Goal: Task Accomplishment & Management: Manage account settings

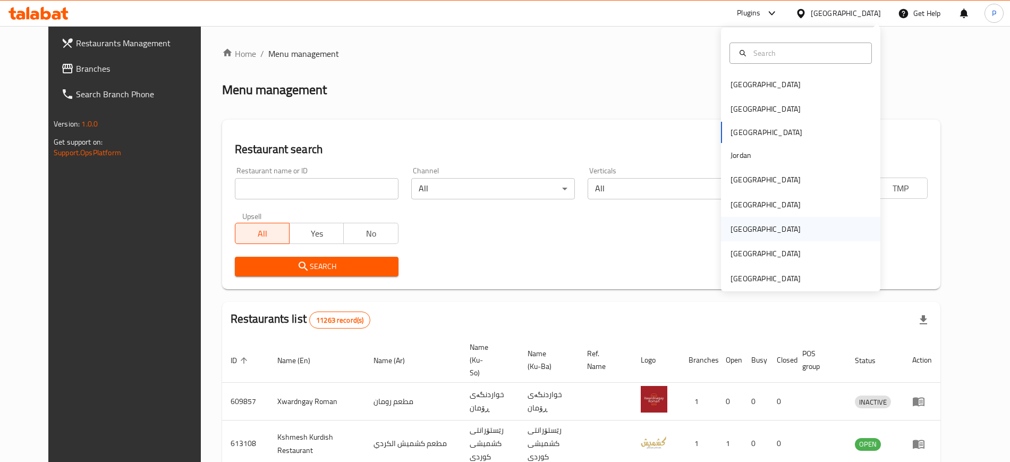
click at [733, 224] on div "[GEOGRAPHIC_DATA]" at bounding box center [766, 229] width 70 height 12
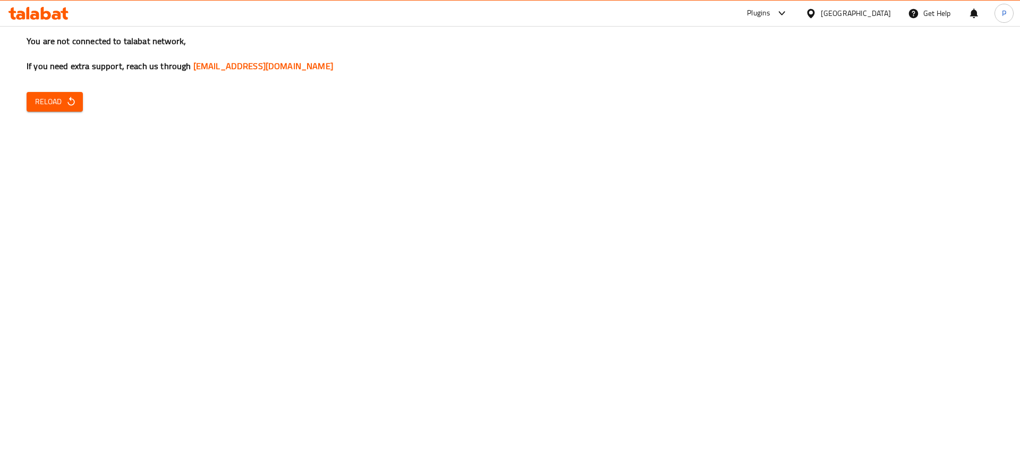
click at [72, 102] on icon "button" at bounding box center [71, 101] width 11 height 11
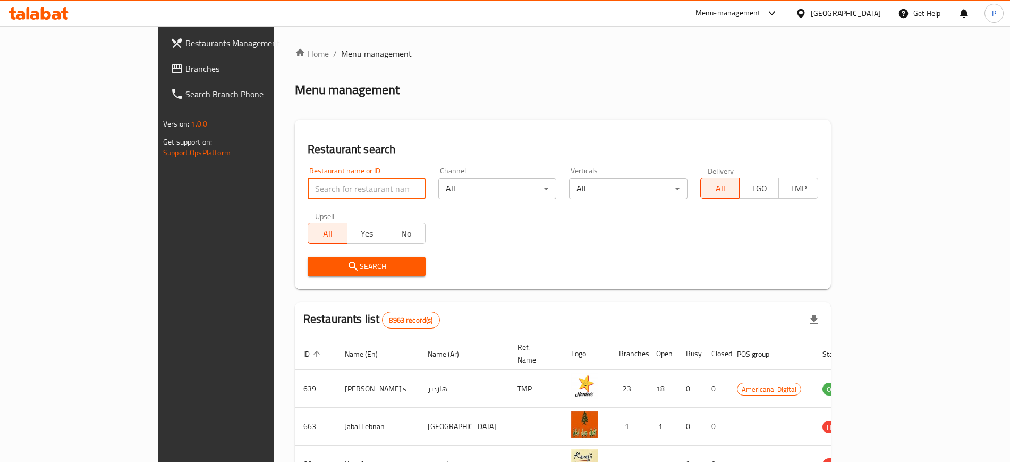
click at [318, 180] on input "search" at bounding box center [367, 188] width 118 height 21
paste input "NB COOL LIFE"
type input "NB COOL LIFE"
click button "Search" at bounding box center [367, 267] width 118 height 20
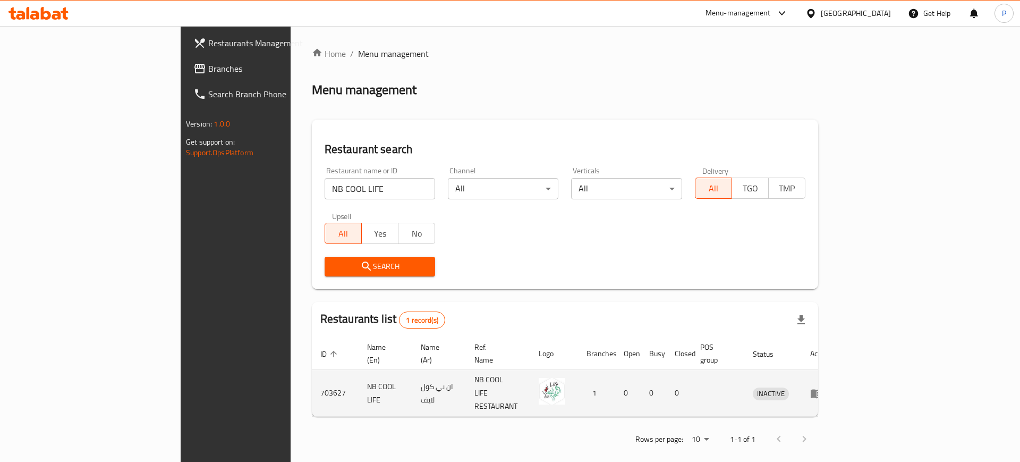
drag, startPoint x: 965, startPoint y: 390, endPoint x: 967, endPoint y: 382, distance: 8.1
click at [839, 390] on td "enhanced table" at bounding box center [820, 393] width 37 height 47
click at [821, 392] on icon "enhanced table" at bounding box center [819, 394] width 4 height 4
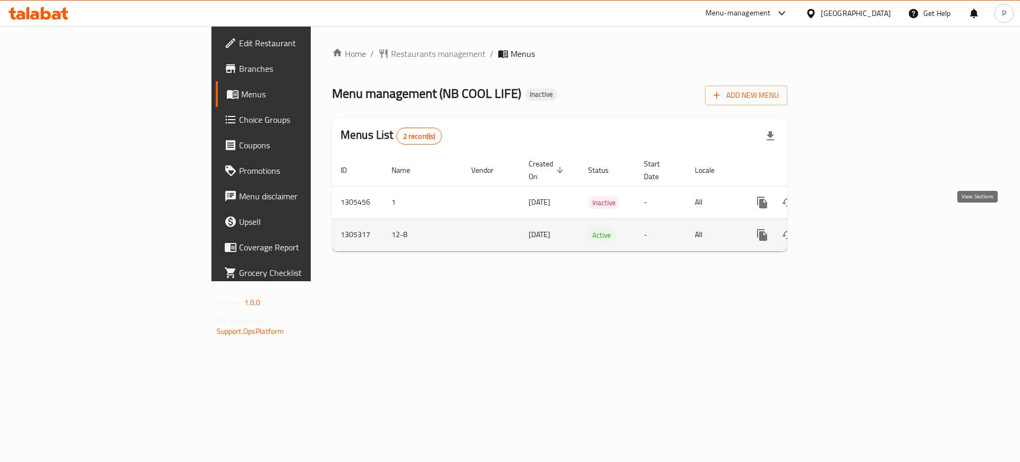
click at [852, 227] on link "enhanced table" at bounding box center [839, 235] width 26 height 26
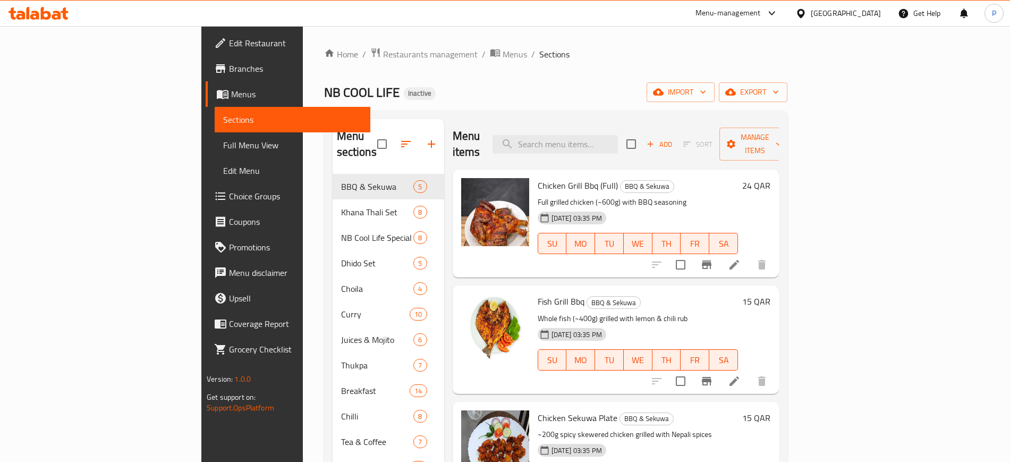
click at [537, 61] on div "Home / Restaurants management / Menus / Sections NB COOL LIFE Inactive import e…" at bounding box center [555, 397] width 463 height 700
click at [706, 89] on span "import" at bounding box center [680, 92] width 51 height 13
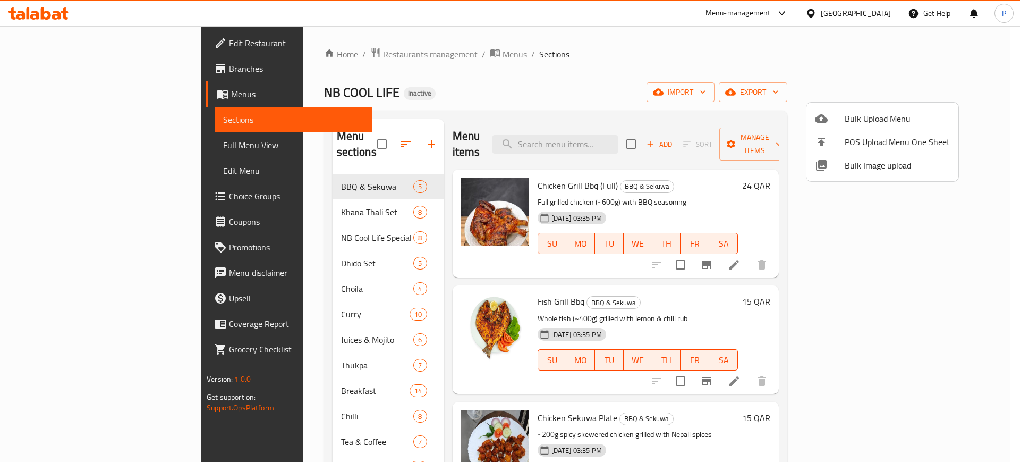
click at [868, 160] on span "Bulk Image upload" at bounding box center [897, 165] width 105 height 13
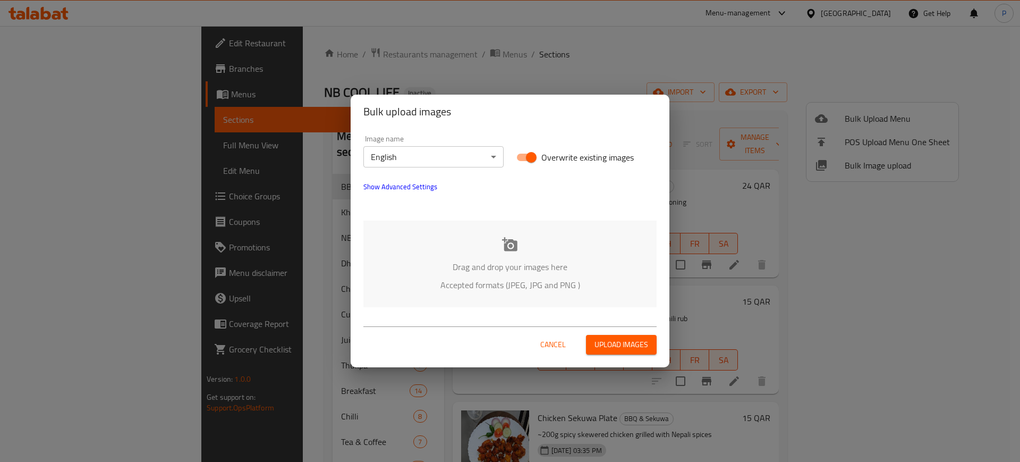
click at [513, 294] on div "Drag and drop your images here Accepted formats (JPEG, JPG and PNG )" at bounding box center [509, 264] width 293 height 87
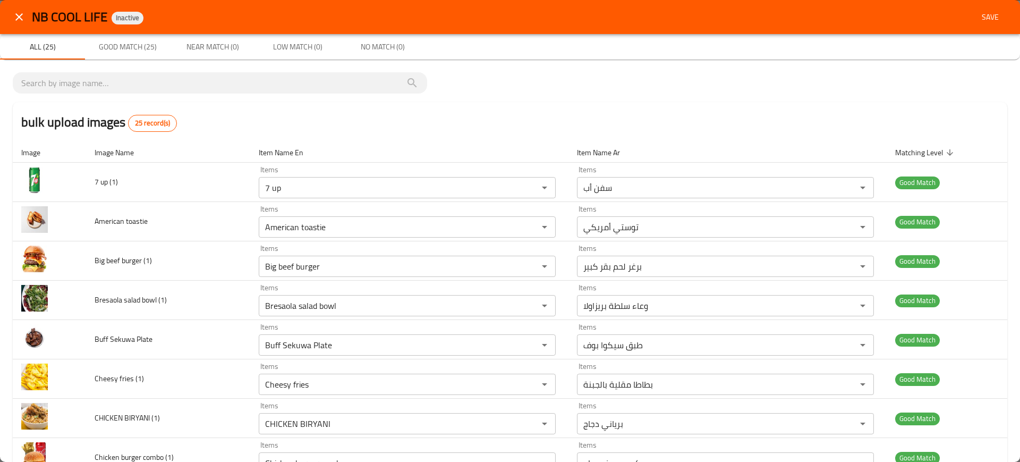
click at [978, 16] on span "Save" at bounding box center [991, 17] width 26 height 13
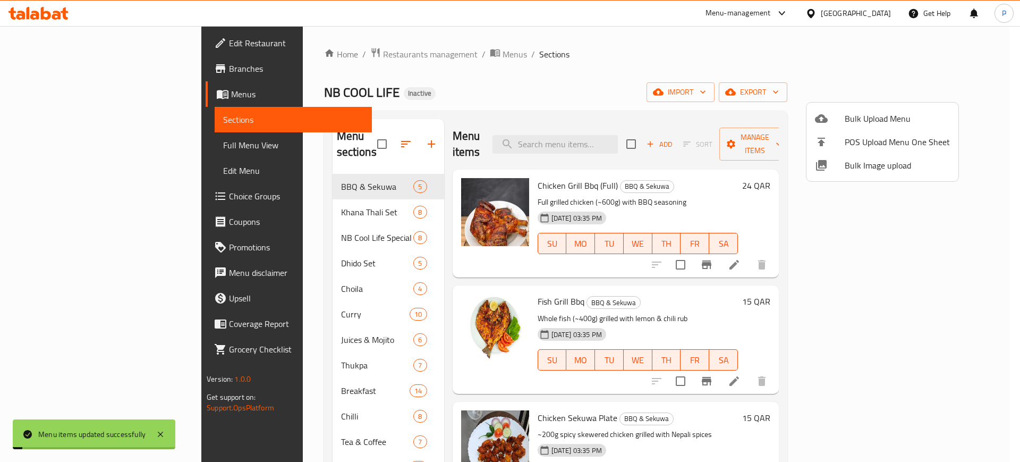
click at [916, 73] on div at bounding box center [510, 231] width 1020 height 462
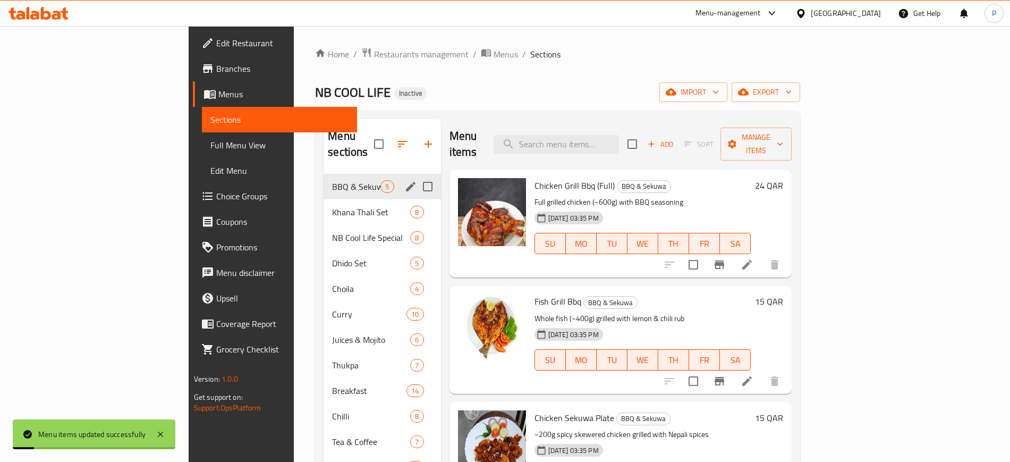
click at [332, 231] on span "NB Cool Life Special" at bounding box center [371, 237] width 78 height 13
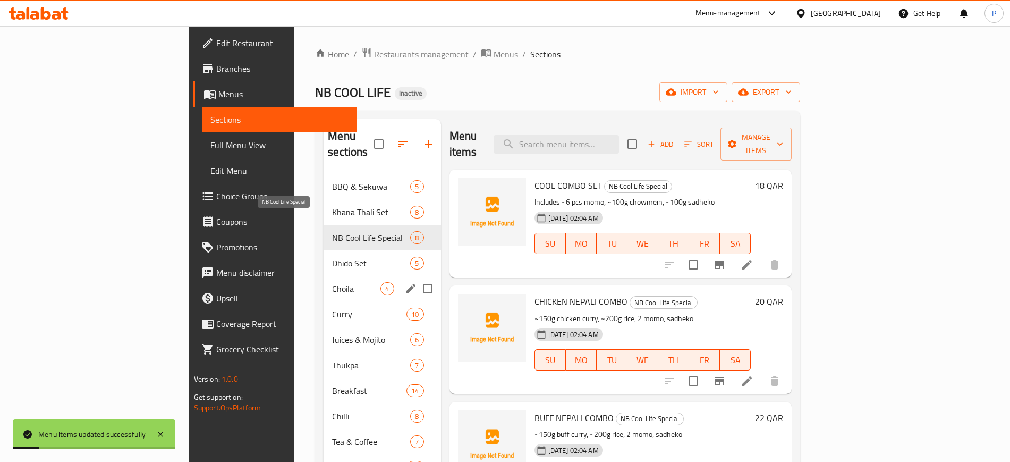
click at [324, 276] on div "Choila 4" at bounding box center [382, 289] width 117 height 26
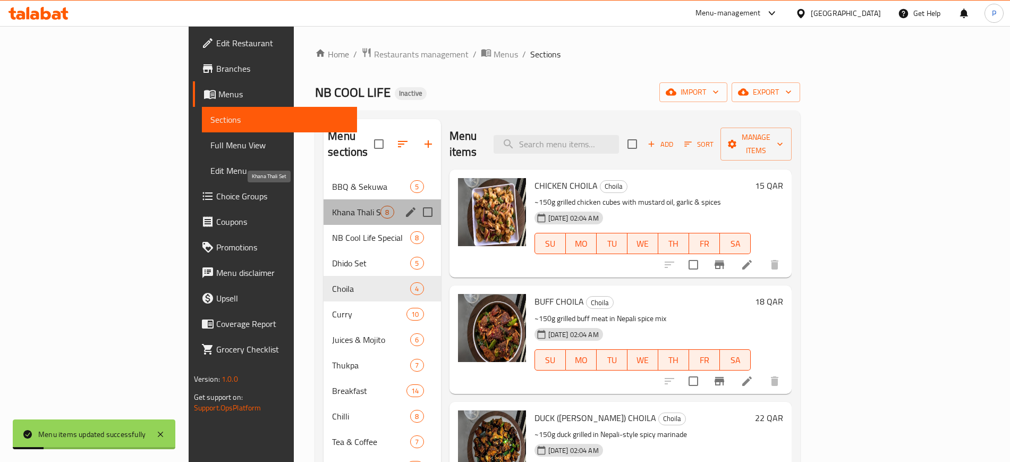
click at [332, 206] on span "Khana Thali Set" at bounding box center [356, 212] width 48 height 13
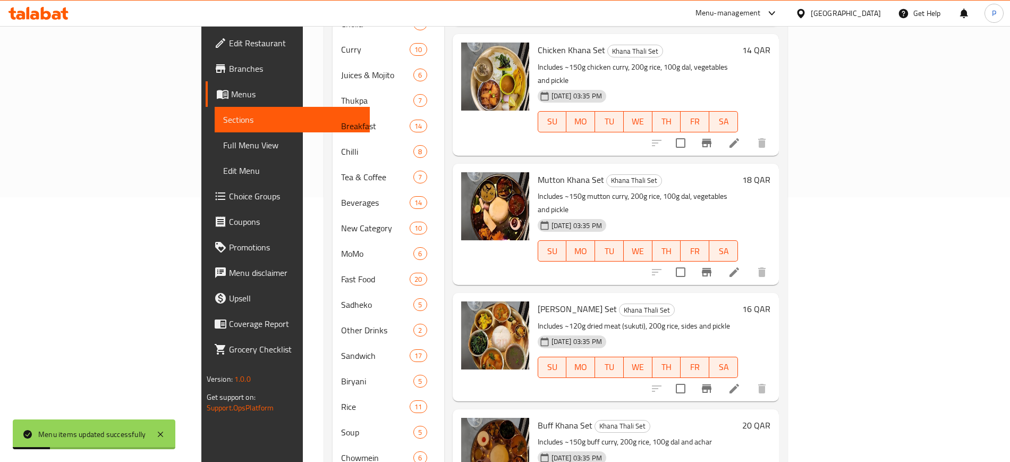
scroll to position [266, 0]
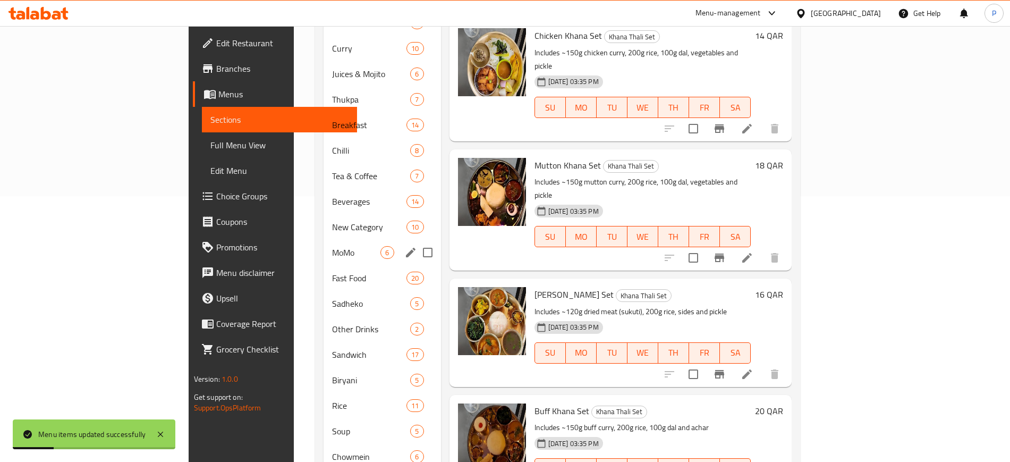
click at [332, 297] on span "Sadheko" at bounding box center [371, 303] width 78 height 13
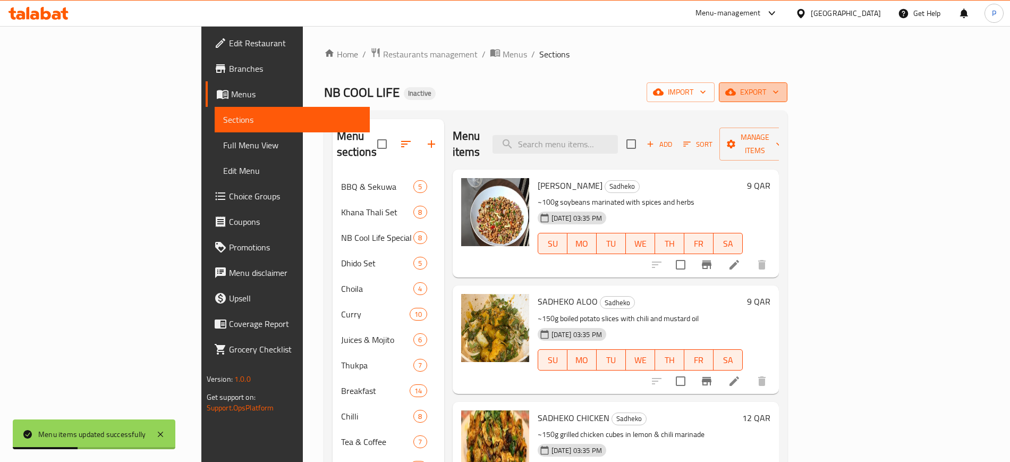
click at [788, 99] on button "export" at bounding box center [753, 92] width 69 height 20
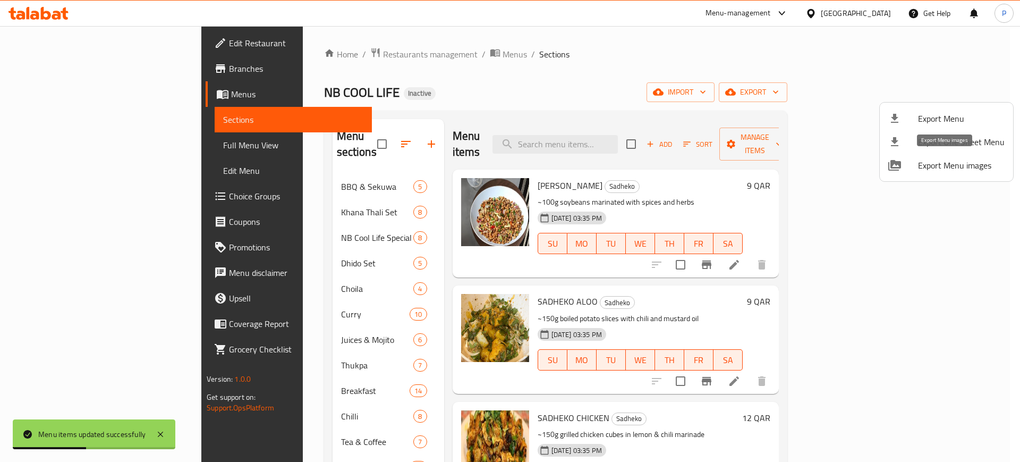
click at [917, 167] on div at bounding box center [904, 165] width 30 height 13
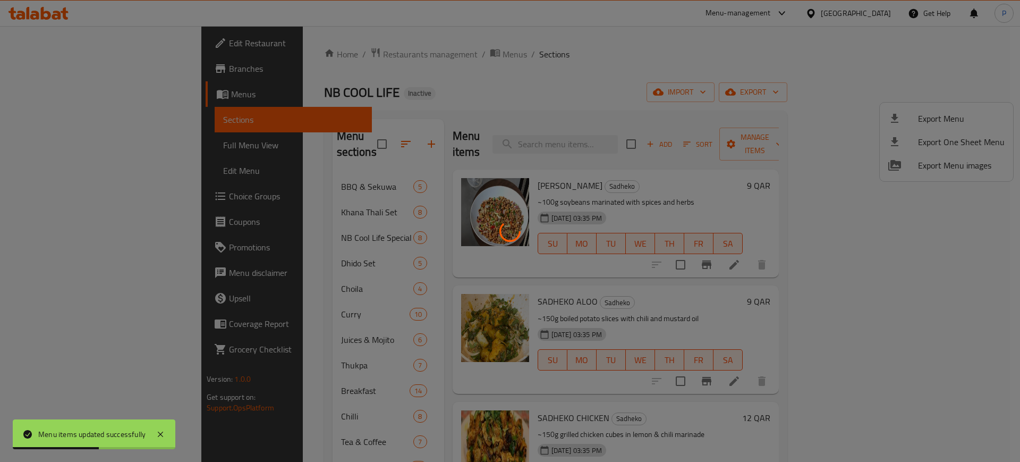
drag, startPoint x: 917, startPoint y: 167, endPoint x: 715, endPoint y: 174, distance: 201.5
click at [757, 184] on div at bounding box center [510, 231] width 1020 height 462
click at [702, 174] on div at bounding box center [510, 231] width 1020 height 462
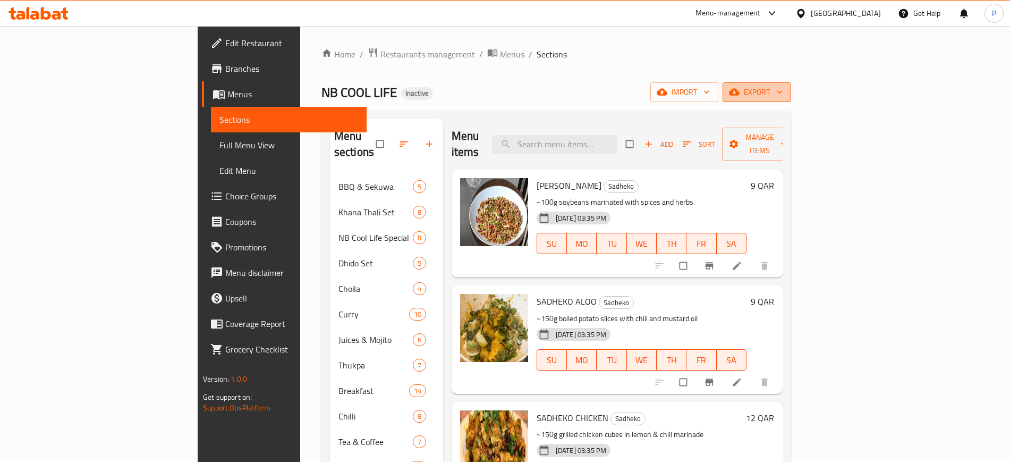
click at [783, 88] on span "export" at bounding box center [757, 92] width 52 height 13
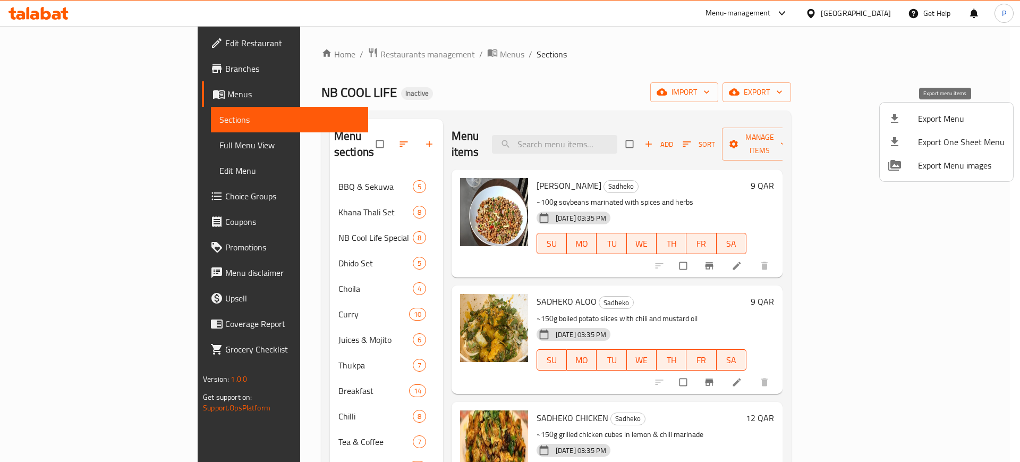
click at [943, 114] on span "Export Menu" at bounding box center [961, 118] width 87 height 13
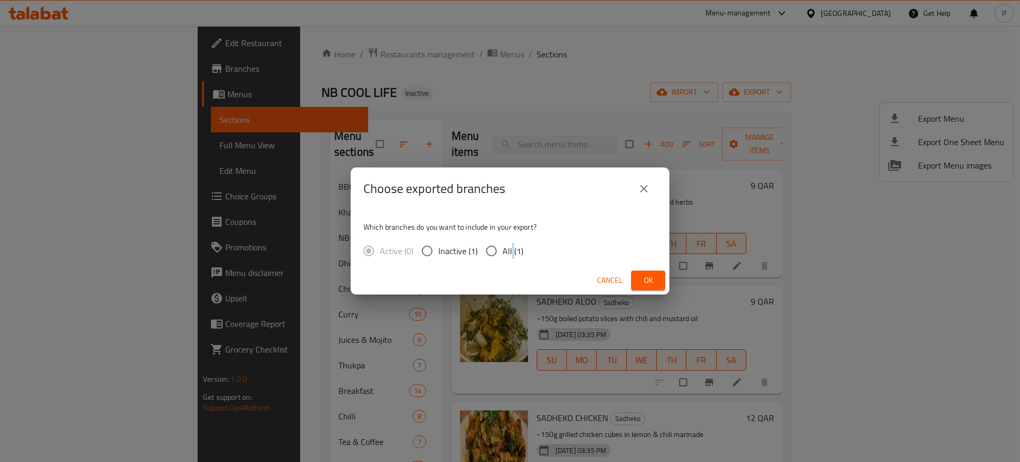
click at [511, 251] on span "All (1)" at bounding box center [513, 250] width 21 height 13
click at [476, 247] on span "Inactive (1)" at bounding box center [457, 250] width 39 height 13
click at [438, 247] on input "Inactive (1)" at bounding box center [427, 251] width 22 height 22
radio input "true"
click at [485, 249] on input "All (1)" at bounding box center [491, 251] width 22 height 22
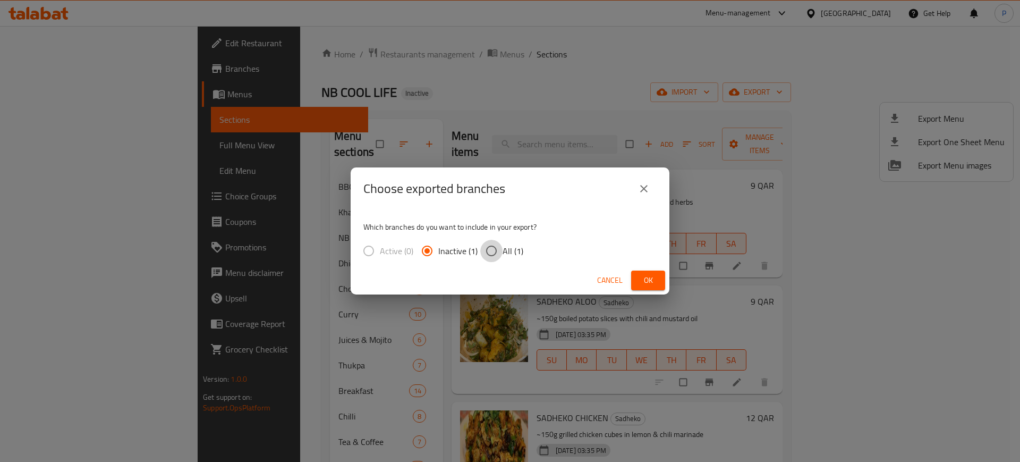
radio input "true"
click at [648, 278] on span "Ok" at bounding box center [648, 280] width 17 height 13
